Goal: Navigation & Orientation: Find specific page/section

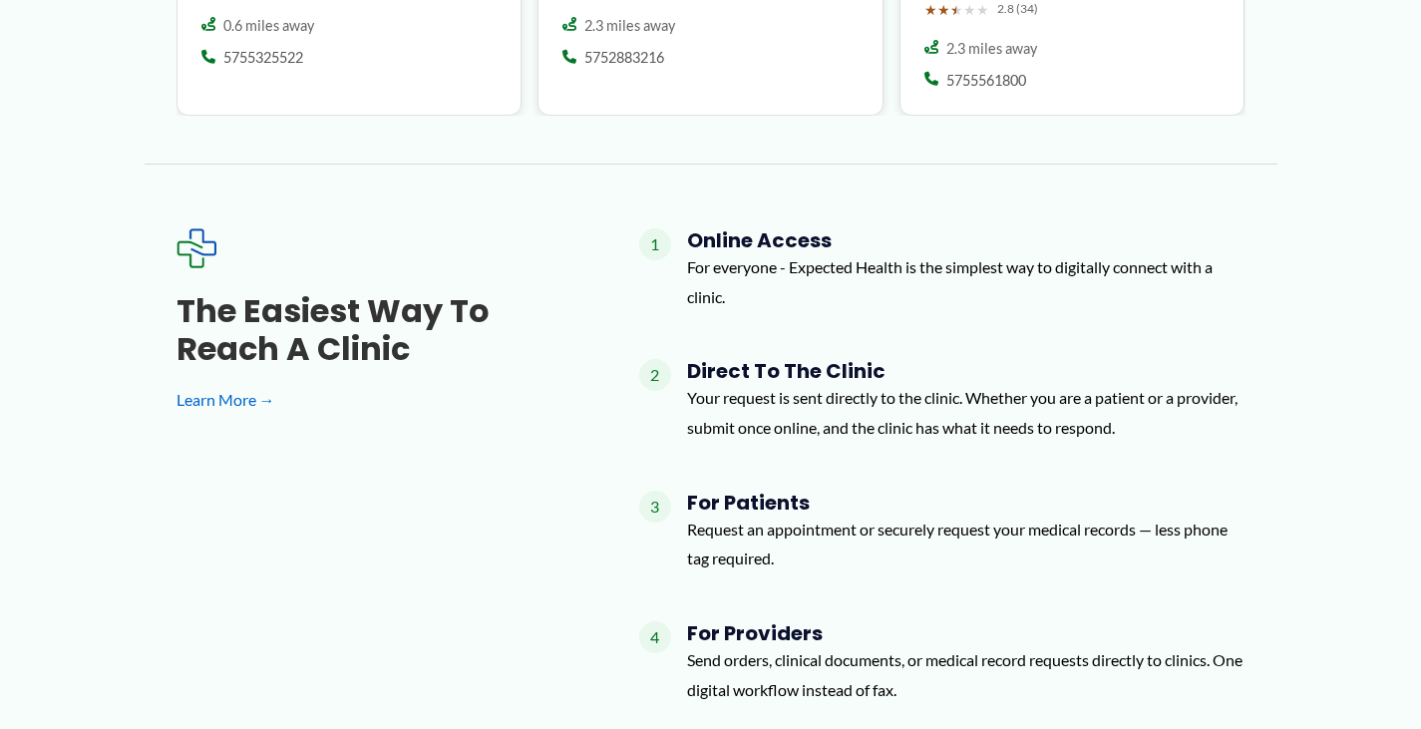
scroll to position [2094, 0]
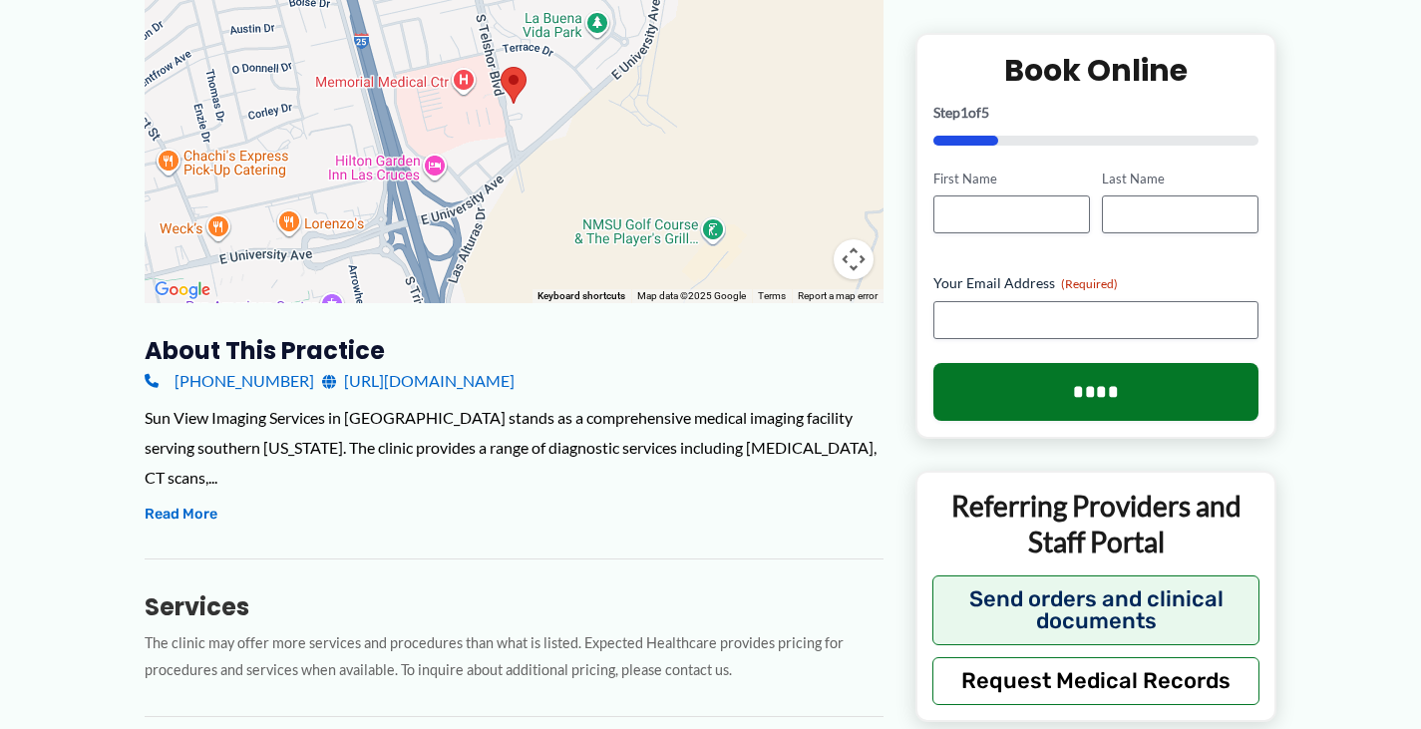
scroll to position [399, 0]
